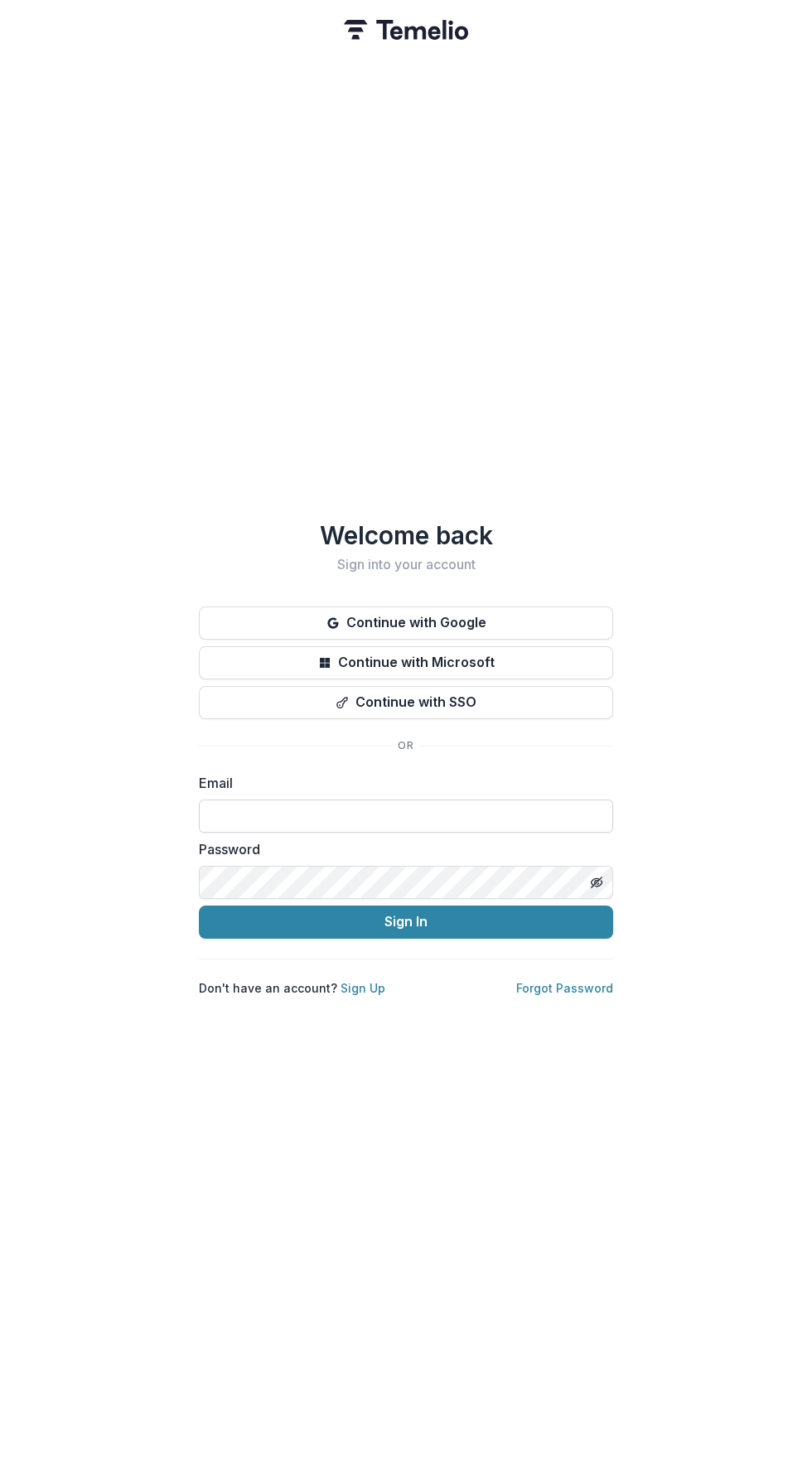
click at [512, 804] on input at bounding box center [406, 815] width 414 height 33
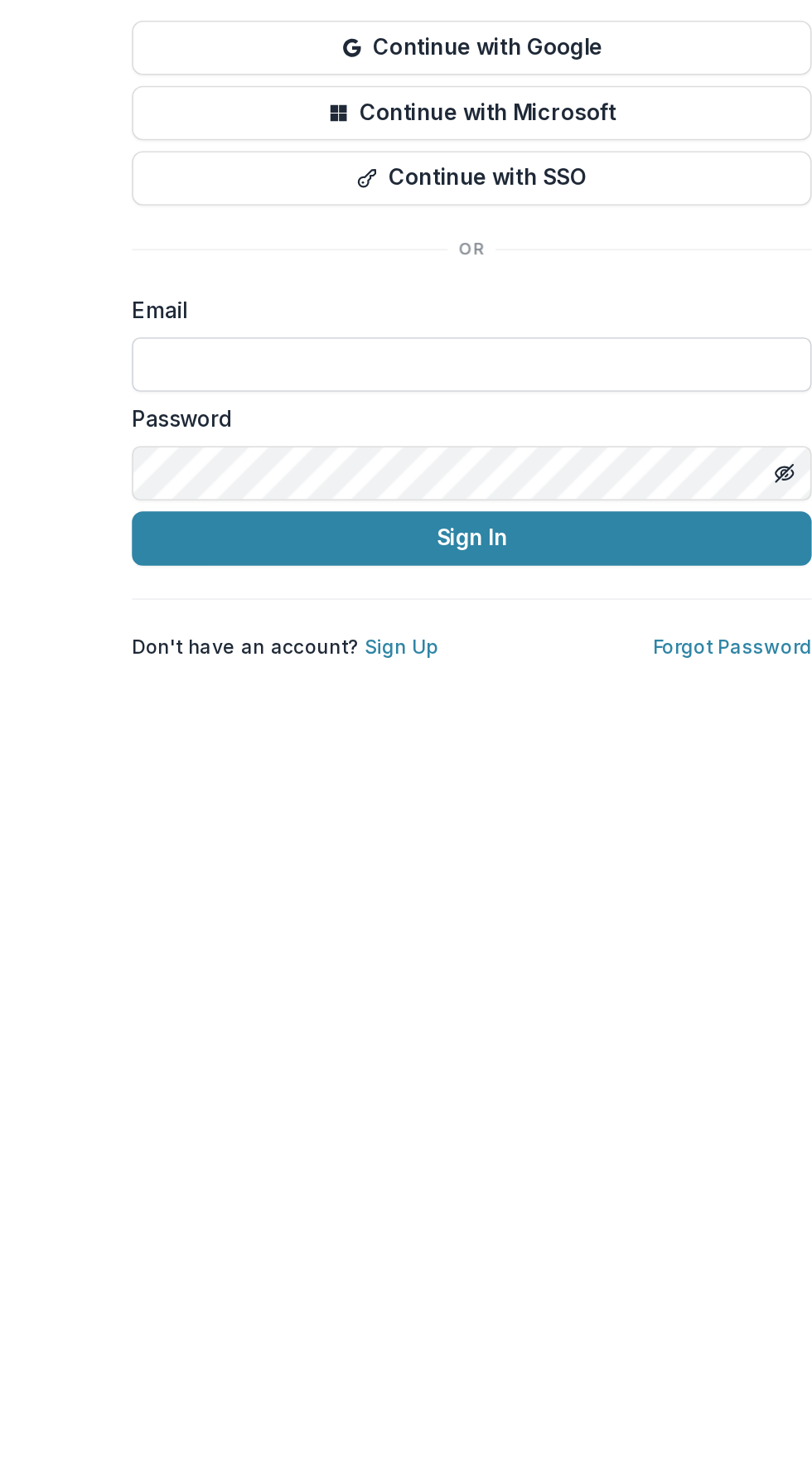
type input "**********"
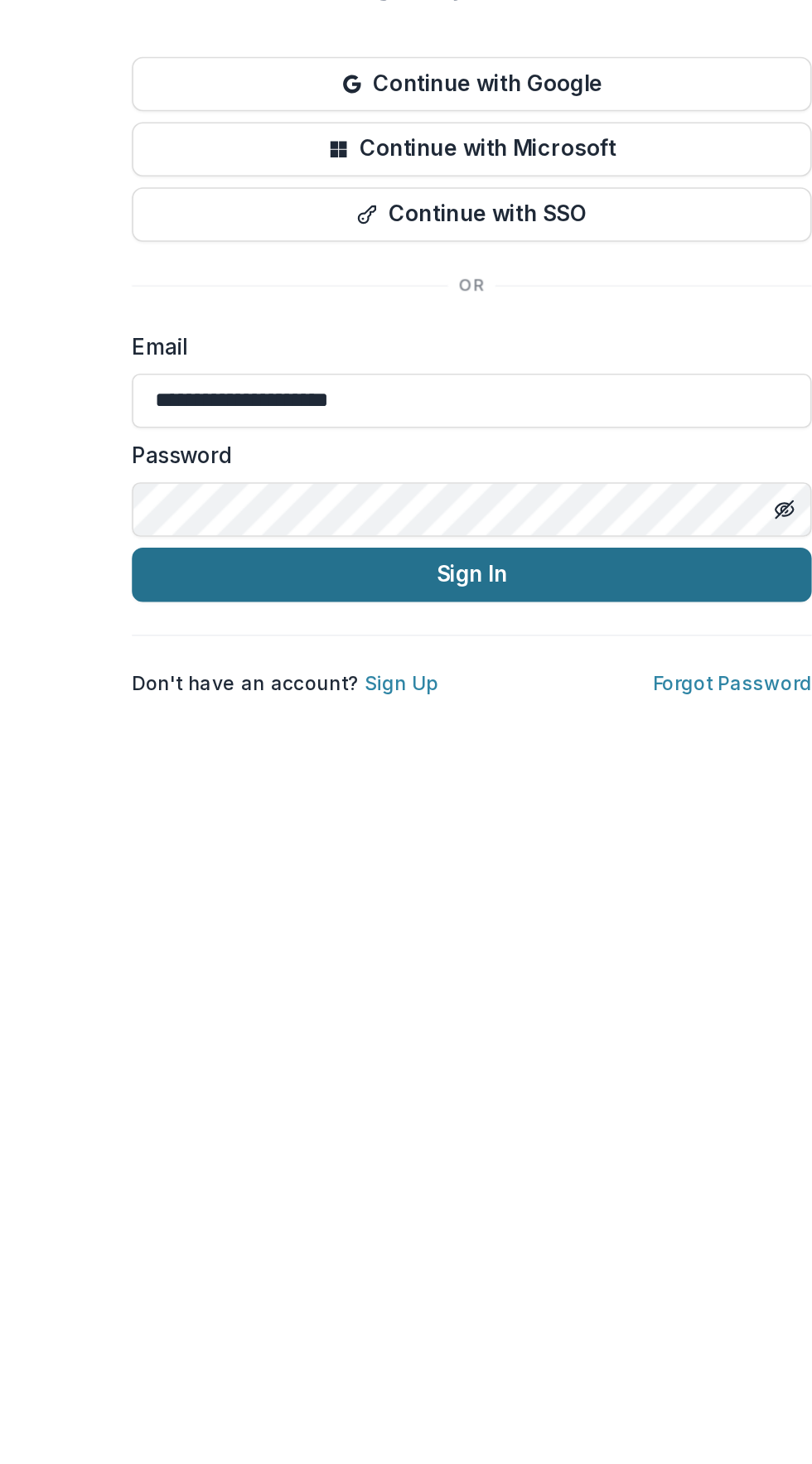
click at [495, 906] on button "Sign In" at bounding box center [406, 922] width 414 height 33
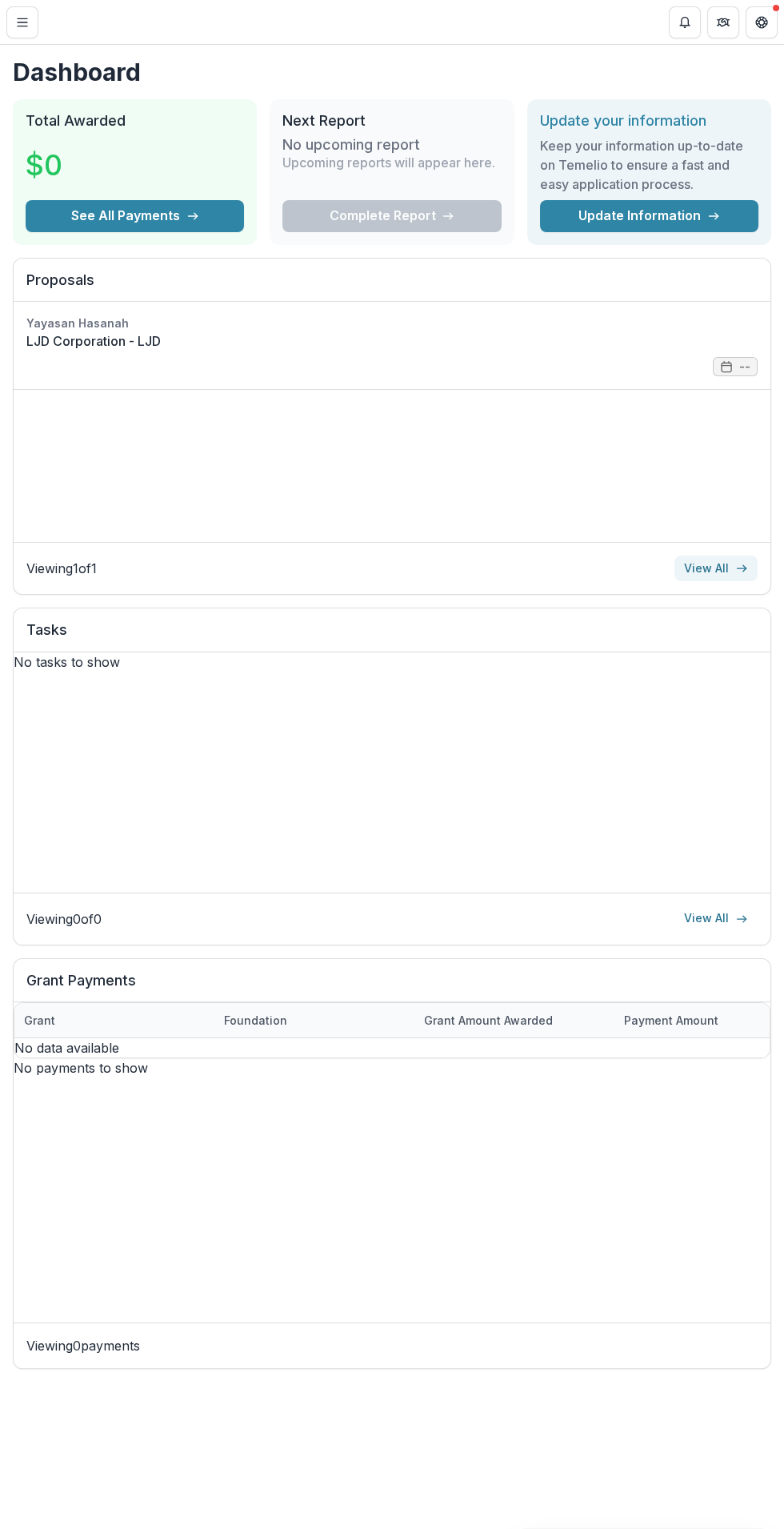
click at [724, 573] on link "View All" at bounding box center [716, 568] width 83 height 25
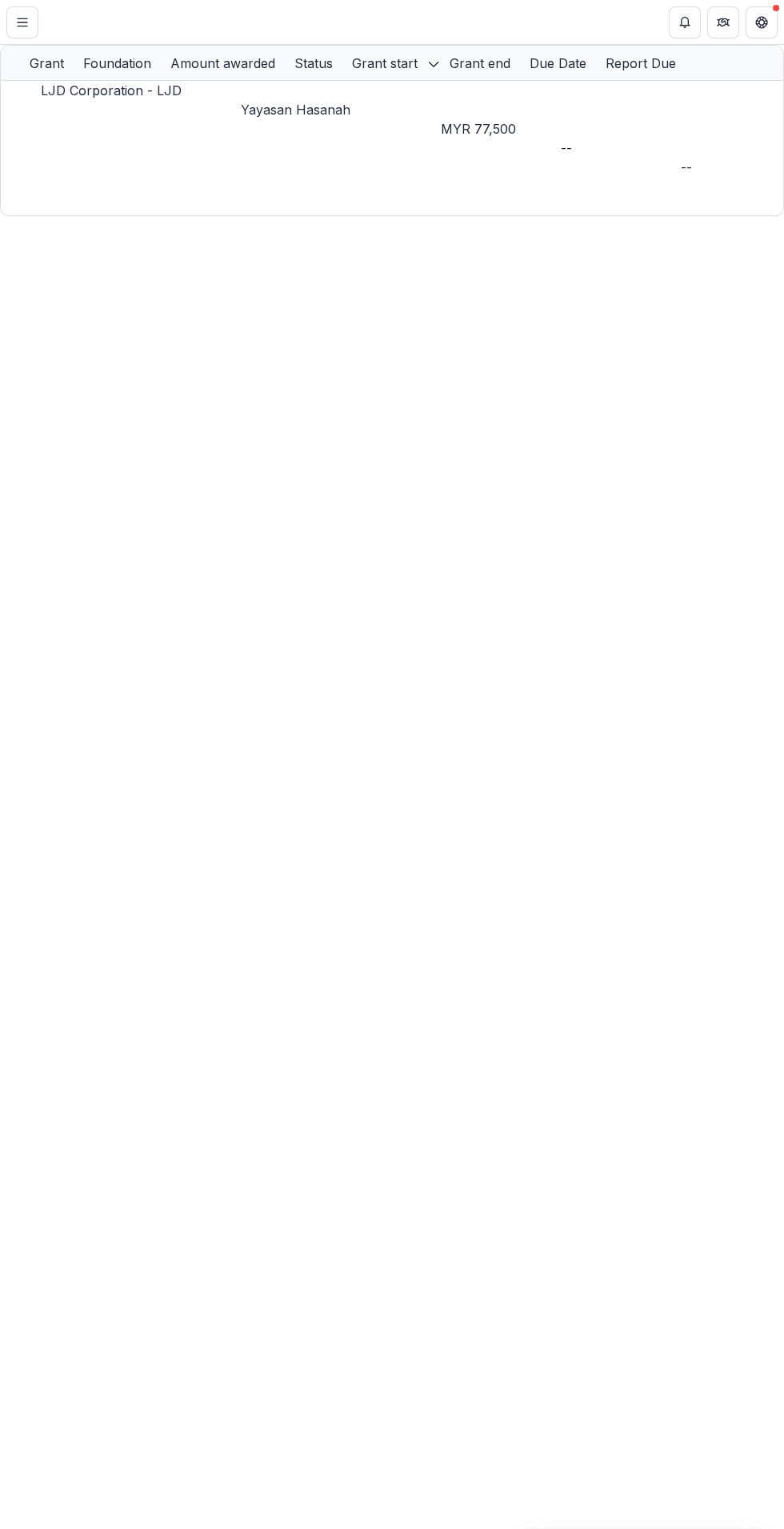
click at [331, 110] on p "Yayasan Hasanah" at bounding box center [341, 110] width 200 height 20
click at [176, 98] on link "LJD Corporation - LJD" at bounding box center [111, 90] width 141 height 16
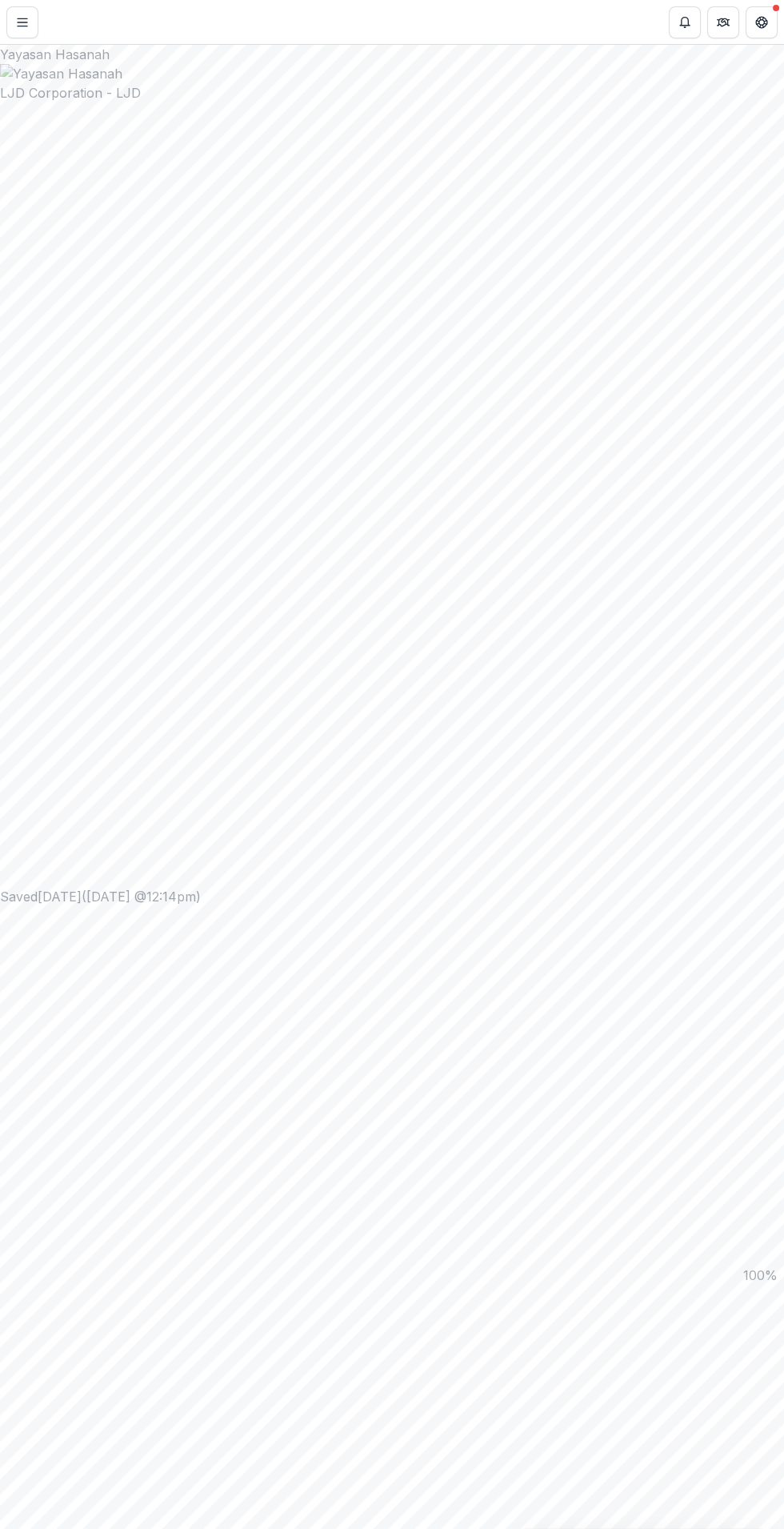
click at [33, 27] on button "Toggle Menu" at bounding box center [22, 22] width 32 height 32
click at [697, 1528] on div "LJD Corporation Nonprofit Nonprofits LJD Corporation LJD Corporation LJD Corpor…" at bounding box center [392, 1529] width 784 height 0
